Goal: Task Accomplishment & Management: Use online tool/utility

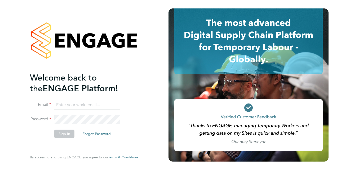
type input "[PERSON_NAME][EMAIL_ADDRESS][PERSON_NAME][DOMAIN_NAME]"
click at [62, 135] on button "Sign In" at bounding box center [64, 134] width 20 height 8
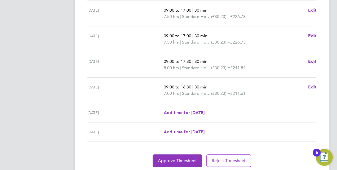
scroll to position [215, 0]
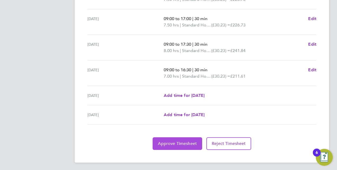
click at [178, 140] on button "Approve Timesheet" at bounding box center [176, 144] width 49 height 13
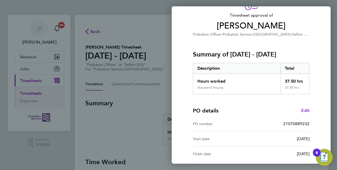
scroll to position [83, 0]
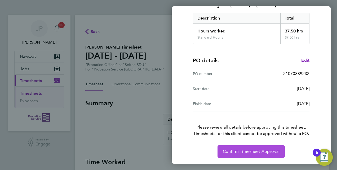
click at [247, 148] on button "Confirm Timesheet Approval" at bounding box center [250, 152] width 67 height 13
